Goal: Task Accomplishment & Management: Manage account settings

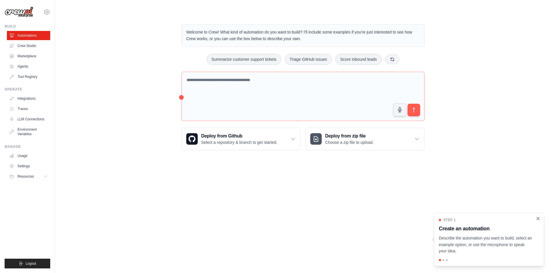
click at [538, 221] on icon "Close walkthrough" at bounding box center [537, 218] width 5 height 5
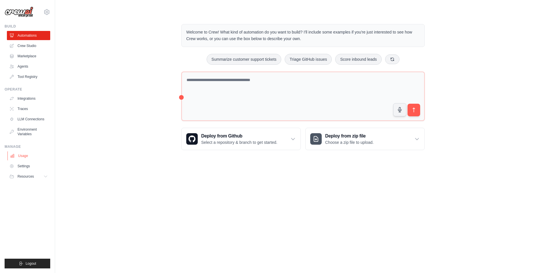
click at [24, 151] on link "Usage" at bounding box center [28, 155] width 43 height 9
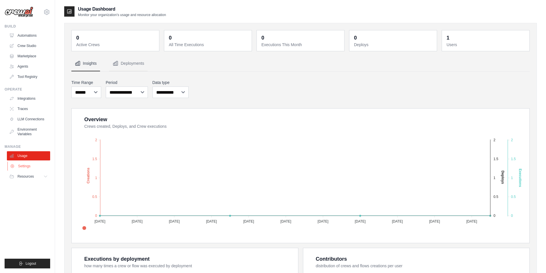
click at [23, 162] on link "Settings" at bounding box center [28, 166] width 43 height 9
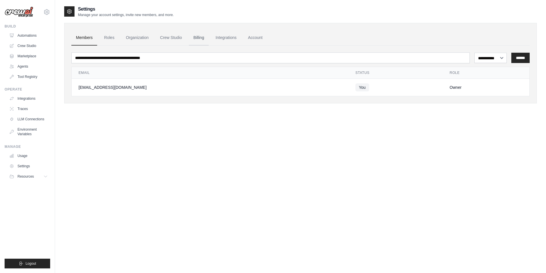
click at [189, 37] on link "Billing" at bounding box center [199, 37] width 20 height 15
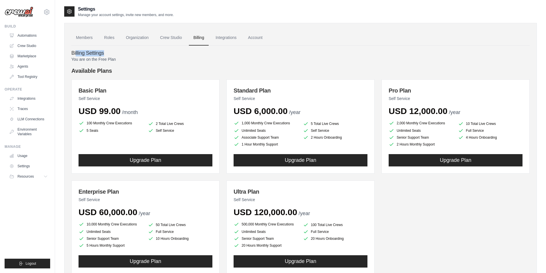
drag, startPoint x: 111, startPoint y: 52, endPoint x: 147, endPoint y: 52, distance: 36.7
click at [147, 52] on h4 "Billing Settings" at bounding box center [300, 53] width 459 height 6
click at [130, 59] on div "You are on the Free Plan Available Plans Basic Plan Self Service USD 99.00 /mon…" at bounding box center [300, 172] width 459 height 231
drag, startPoint x: 116, startPoint y: 57, endPoint x: 68, endPoint y: 49, distance: 48.5
click at [71, 49] on div "Billing Settings You are on the Free Plan Available Plans Basic Plan Self Servi…" at bounding box center [300, 167] width 459 height 242
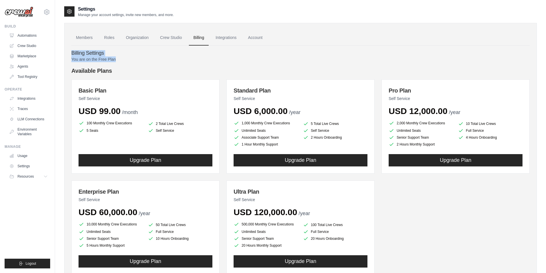
click at [184, 52] on h4 "Billing Settings" at bounding box center [300, 53] width 459 height 6
drag, startPoint x: 70, startPoint y: 53, endPoint x: 118, endPoint y: 58, distance: 47.6
click at [118, 58] on p "You are on the Free Plan" at bounding box center [300, 60] width 459 height 6
click at [21, 13] on img at bounding box center [19, 12] width 29 height 11
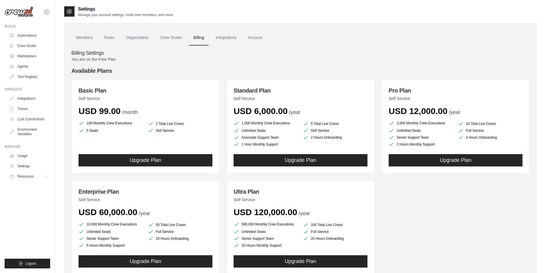
click at [45, 10] on icon at bounding box center [46, 12] width 7 height 7
click at [73, 24] on div "Members Roles Organization Crew Studio Billing Integrations Account Billing Set…" at bounding box center [300, 159] width 473 height 272
click at [29, 33] on link "Automations" at bounding box center [28, 35] width 43 height 9
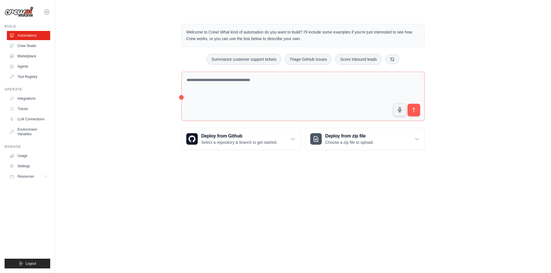
click at [44, 13] on icon at bounding box center [46, 12] width 7 height 7
click at [57, 62] on div "Welcome to Crew! What kind of automation do you want to build? I'll include som…" at bounding box center [303, 87] width 496 height 145
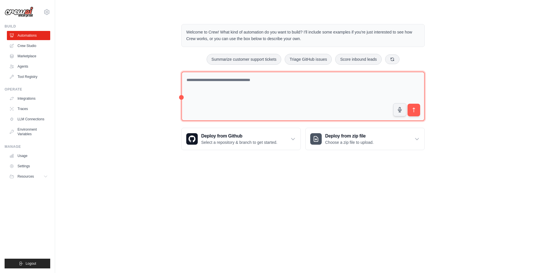
click at [240, 73] on textarea at bounding box center [302, 97] width 243 height 50
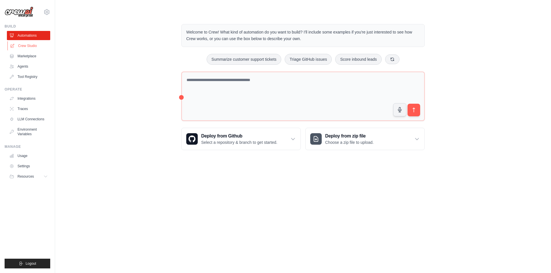
click at [28, 43] on link "Crew Studio" at bounding box center [28, 45] width 43 height 9
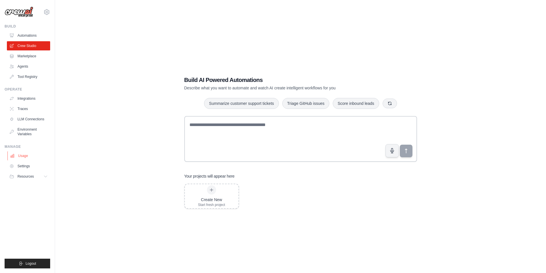
click at [27, 151] on link "Usage" at bounding box center [28, 155] width 43 height 9
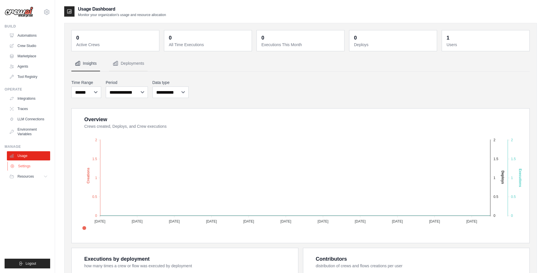
click at [32, 162] on link "Settings" at bounding box center [28, 166] width 43 height 9
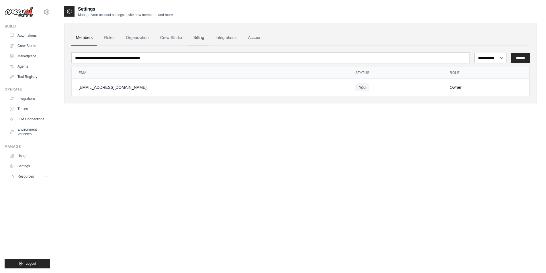
click at [189, 33] on link "Billing" at bounding box center [199, 37] width 20 height 15
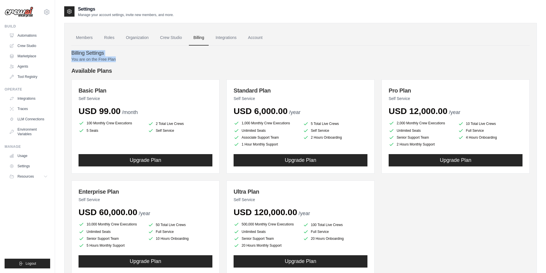
drag, startPoint x: 88, startPoint y: 53, endPoint x: 68, endPoint y: 48, distance: 21.1
click at [71, 48] on div "Billing Settings You are on the Free Plan Available Plans Basic Plan Self Servi…" at bounding box center [300, 167] width 459 height 242
click at [163, 50] on h4 "Billing Settings" at bounding box center [300, 53] width 459 height 6
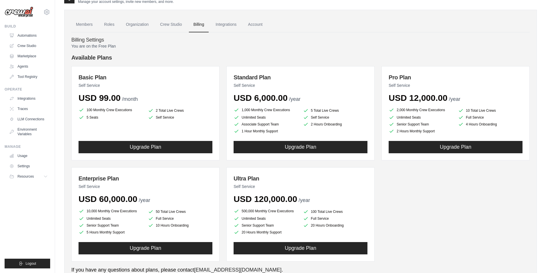
scroll to position [17, 0]
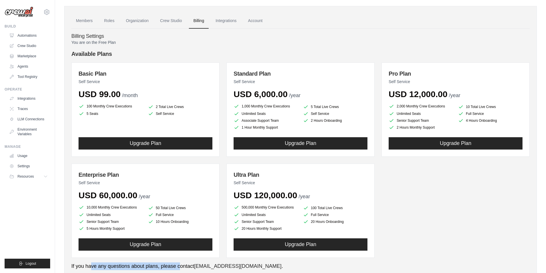
drag, startPoint x: 84, startPoint y: 252, endPoint x: 168, endPoint y: 250, distance: 84.1
click at [168, 263] on p "If you have any questions about plans, please contact [EMAIL_ADDRESS][DOMAIN_NA…" at bounding box center [300, 267] width 459 height 8
drag, startPoint x: 264, startPoint y: 37, endPoint x: 237, endPoint y: 57, distance: 34.4
click at [264, 40] on p "You are on the Free Plan" at bounding box center [300, 43] width 459 height 6
click at [38, 33] on link "Automations" at bounding box center [28, 35] width 43 height 9
